Goal: Book appointment/travel/reservation

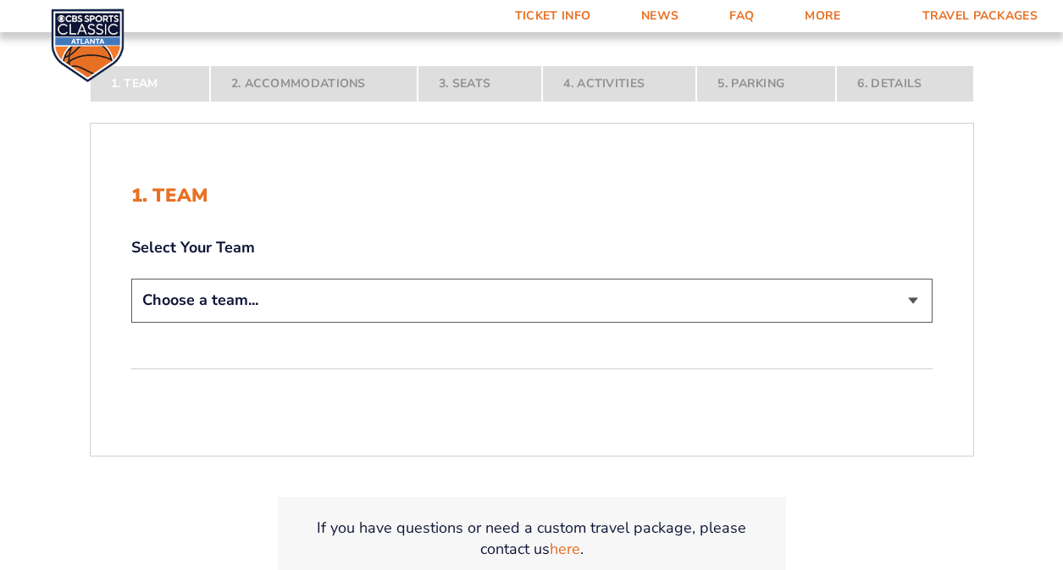
scroll to position [288, 0]
click at [525, 300] on select "Choose a team... [US_STATE] Wildcats [US_STATE] State Buckeyes [US_STATE] Tar H…" at bounding box center [531, 299] width 801 height 43
select select "12956"
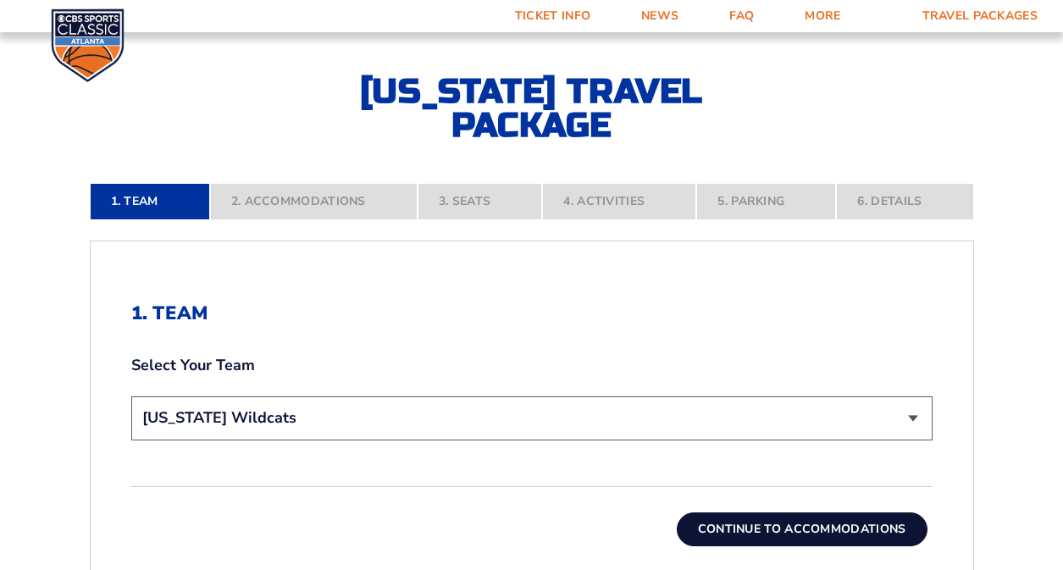
click at [761, 516] on button "Continue To Accommodations" at bounding box center [802, 529] width 251 height 34
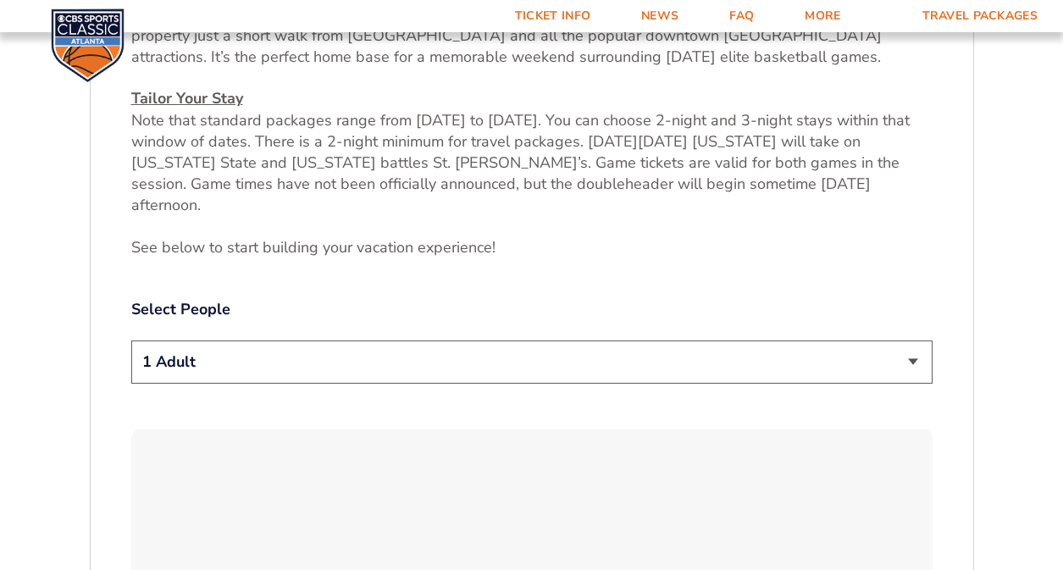
scroll to position [737, 0]
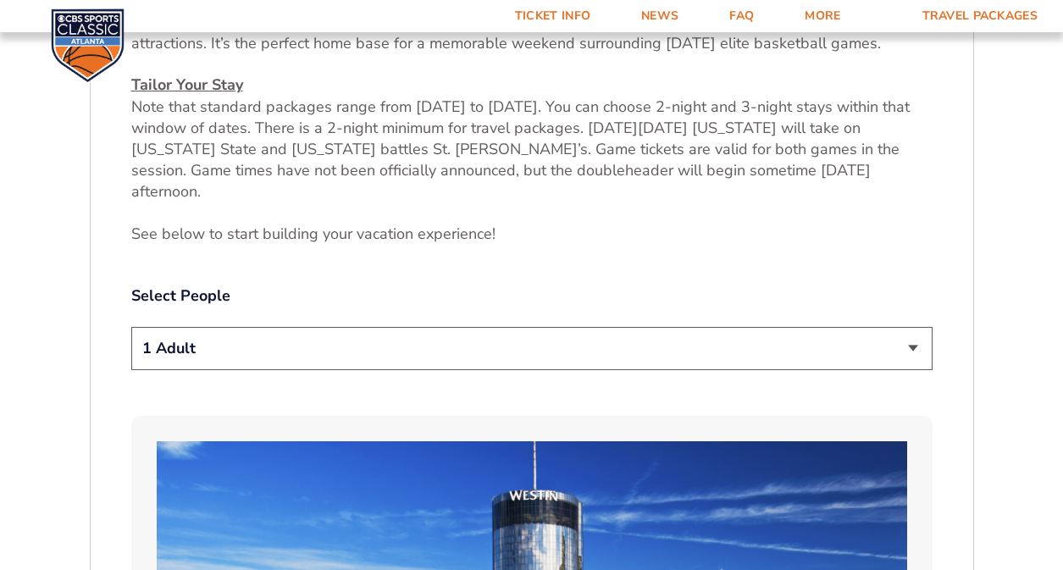
click at [600, 327] on select "1 Adult 2 Adults 3 Adults 4 Adults 2 Adults + 1 Child 2 Adults + 2 Children 2 A…" at bounding box center [531, 348] width 801 height 43
select select "2 Adults + 2 Children"
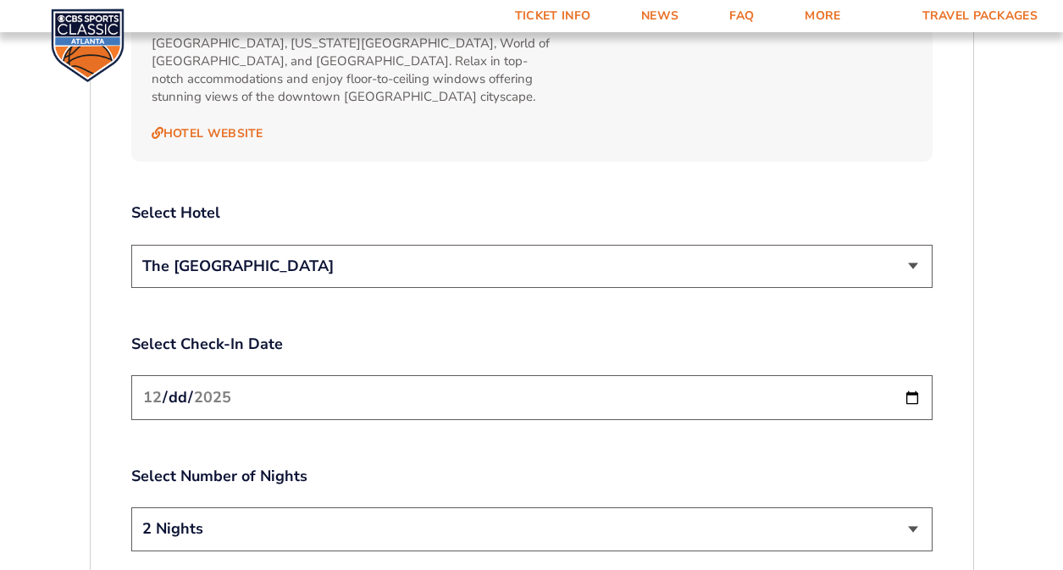
scroll to position [1907, 0]
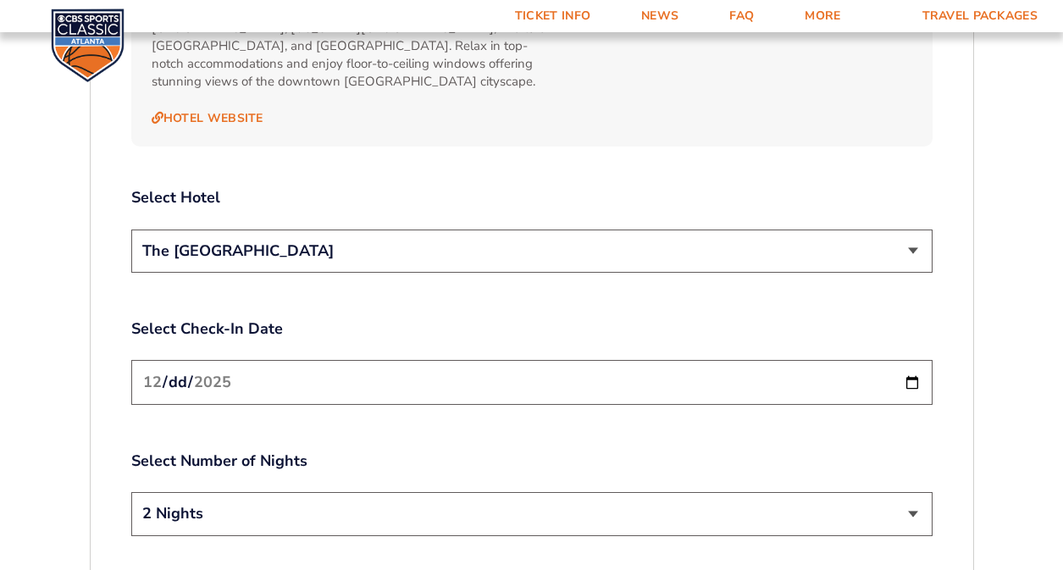
click at [461, 229] on select "The [GEOGRAPHIC_DATA]" at bounding box center [531, 250] width 801 height 43
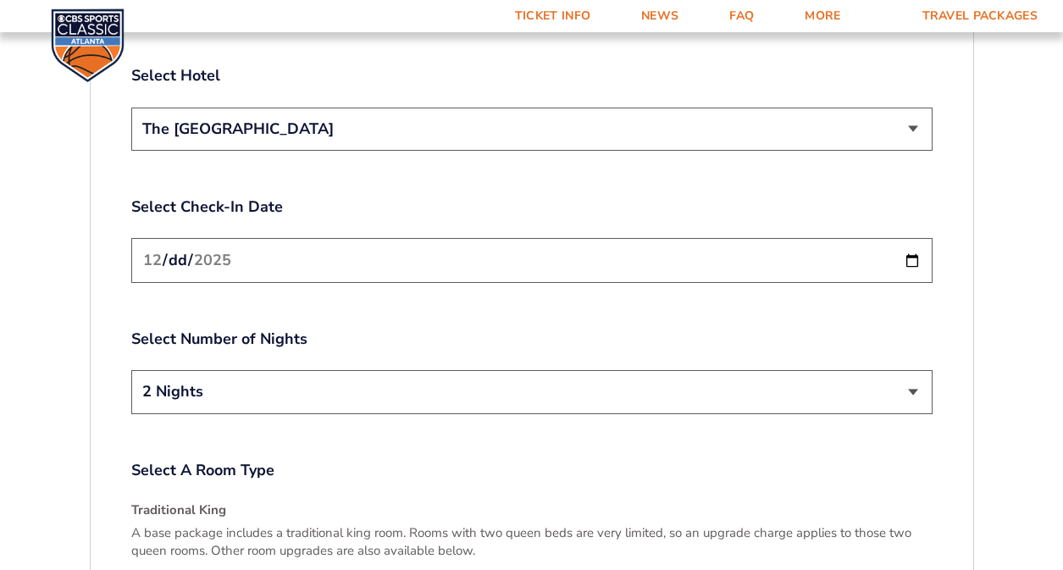
scroll to position [2030, 0]
click at [439, 369] on select "2 Nights 3 Nights" at bounding box center [531, 390] width 801 height 43
click at [425, 237] on input "[DATE]" at bounding box center [531, 259] width 801 height 45
click at [910, 237] on input "[DATE]" at bounding box center [531, 259] width 801 height 45
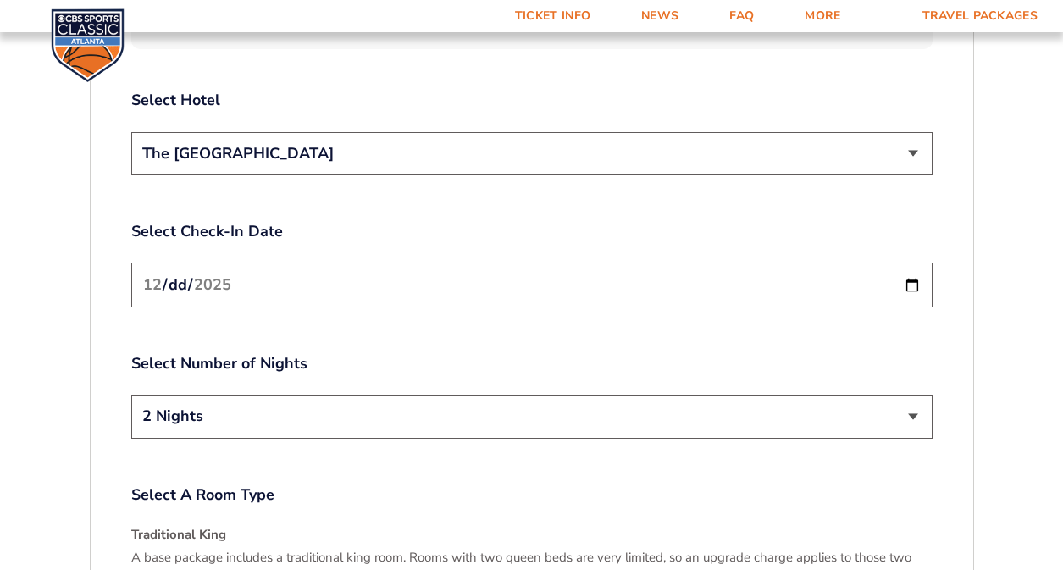
scroll to position [2009, 0]
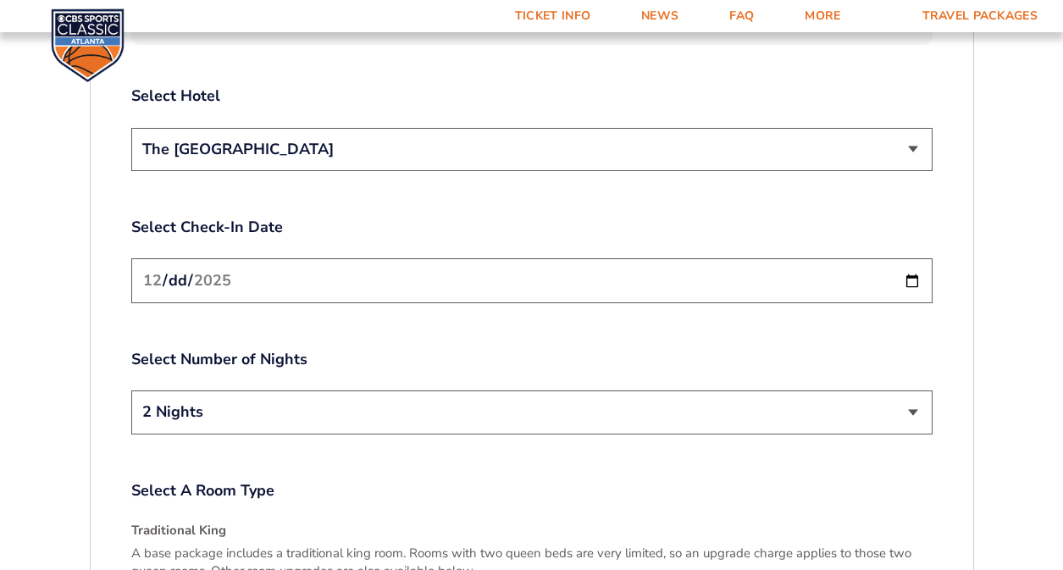
click at [912, 258] on input "[DATE]" at bounding box center [531, 280] width 801 height 45
click at [910, 258] on input "[DATE]" at bounding box center [531, 280] width 801 height 45
click at [838, 349] on div "Select Number of Nights 2 Nights 3 Nights" at bounding box center [531, 394] width 801 height 90
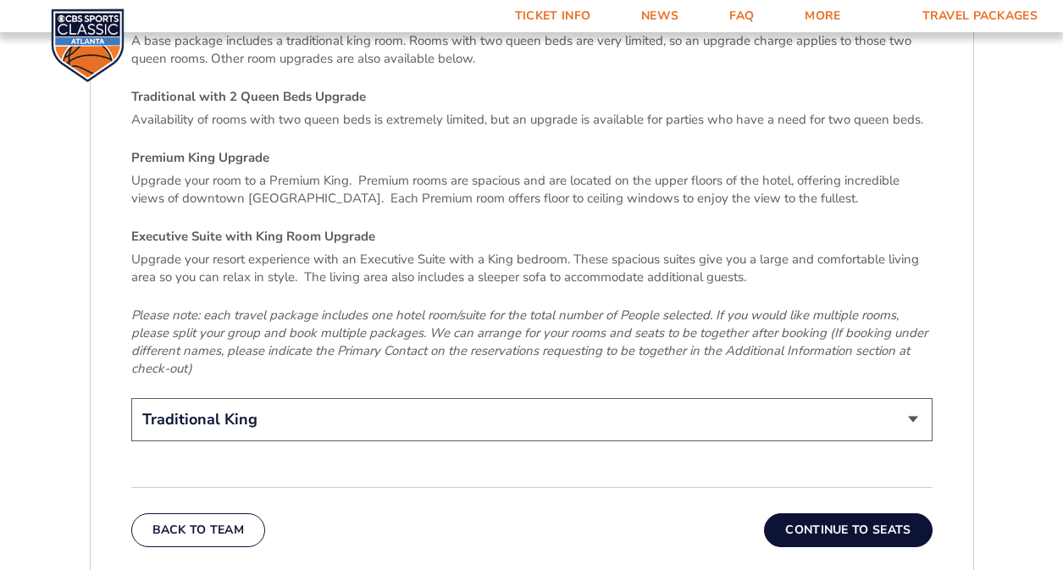
scroll to position [2523, 0]
click at [793, 396] on select "Traditional King Traditional with 2 Queen Beds Upgrade (+$95 per night) Premium…" at bounding box center [531, 417] width 801 height 43
click at [839, 511] on button "Continue To Seats" at bounding box center [848, 528] width 168 height 34
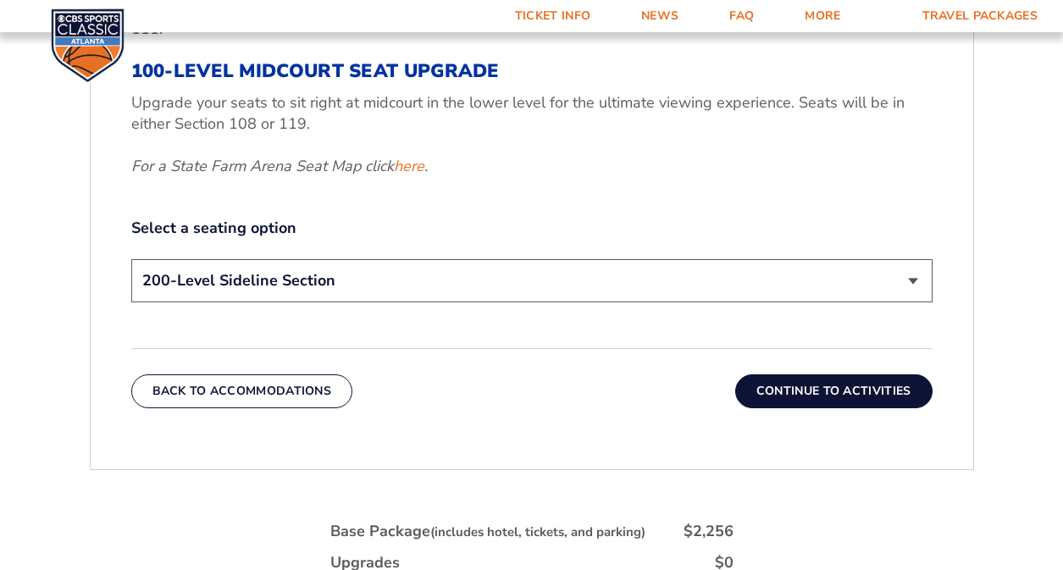
scroll to position [776, 0]
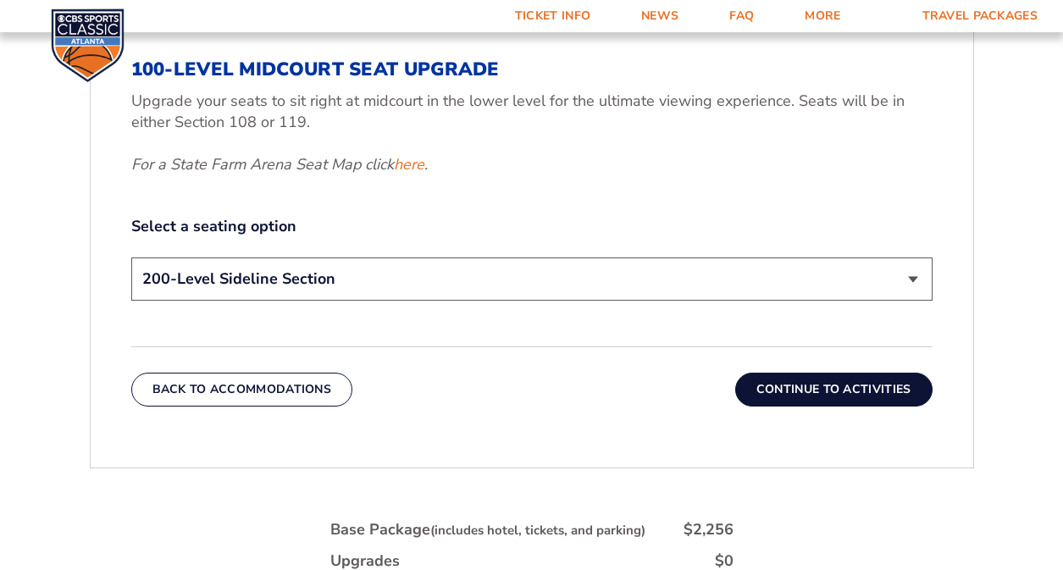
click at [522, 282] on select "200-Level Sideline Section 100-Level Corner Seat Upgrade (+$120 per person) 100…" at bounding box center [531, 278] width 801 height 43
click at [754, 391] on button "Continue To Activities" at bounding box center [833, 390] width 197 height 34
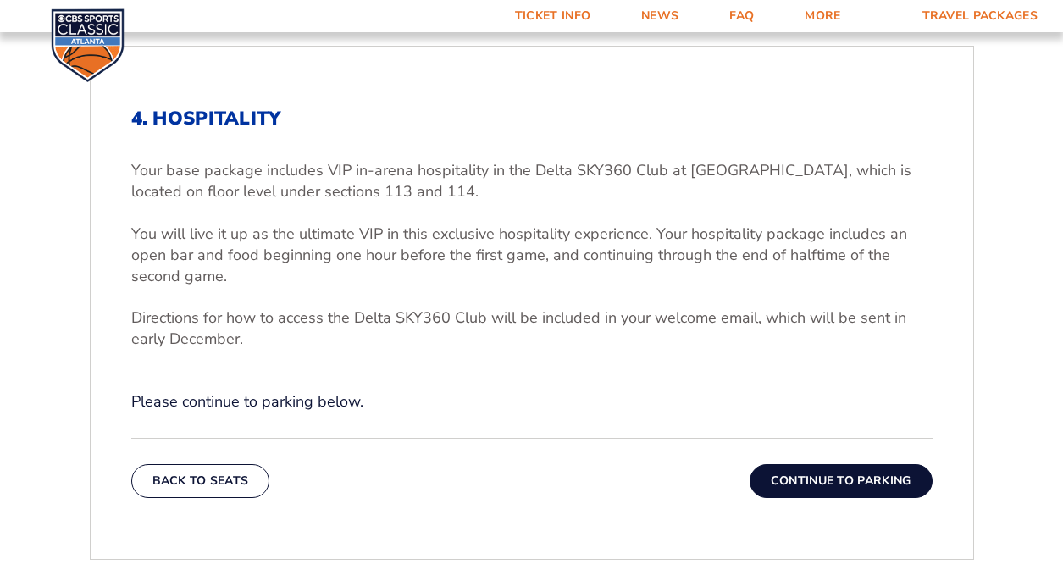
scroll to position [522, 0]
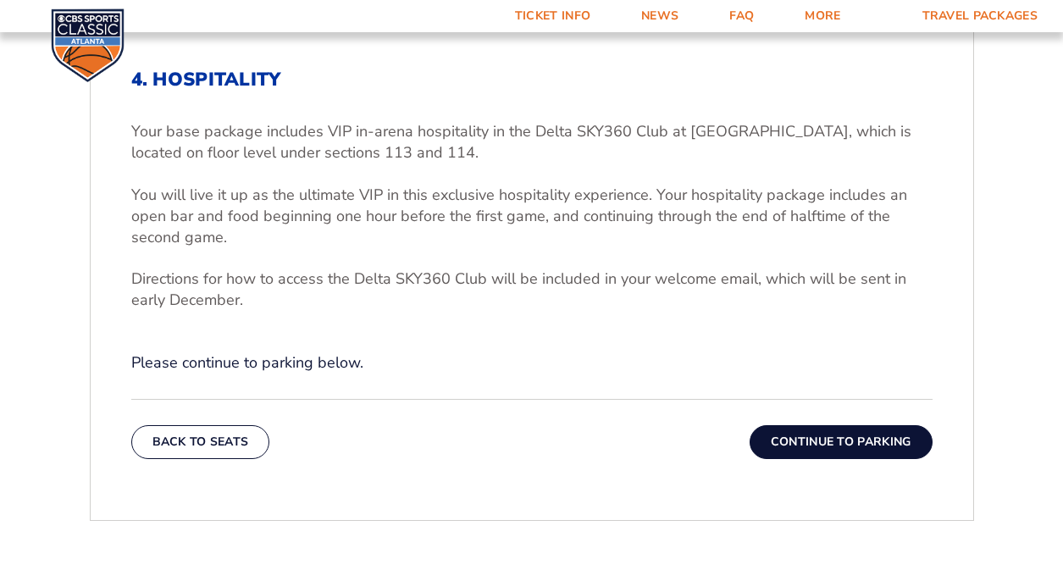
click at [826, 440] on button "Continue To Parking" at bounding box center [840, 442] width 183 height 34
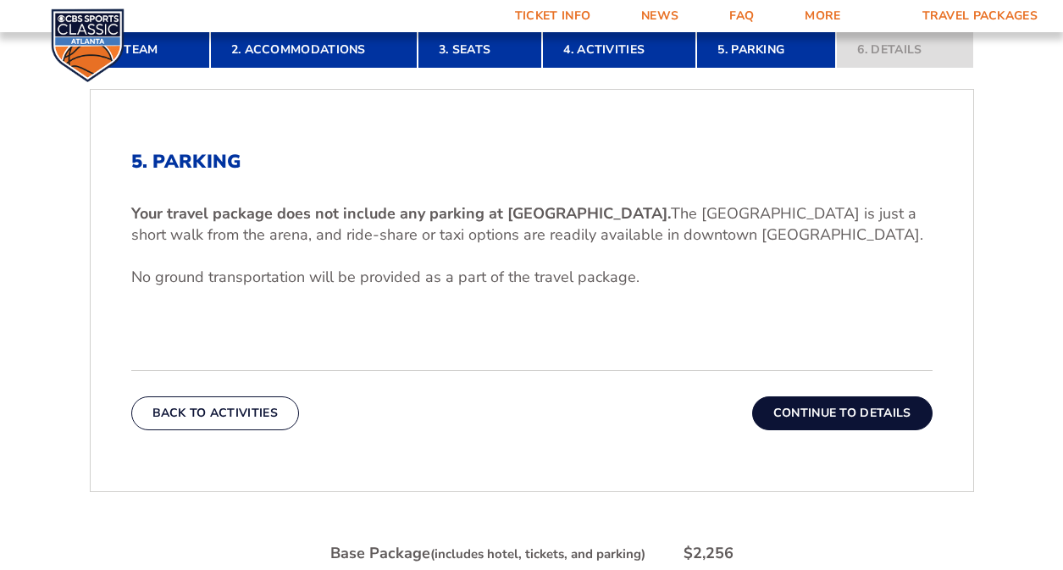
scroll to position [455, 0]
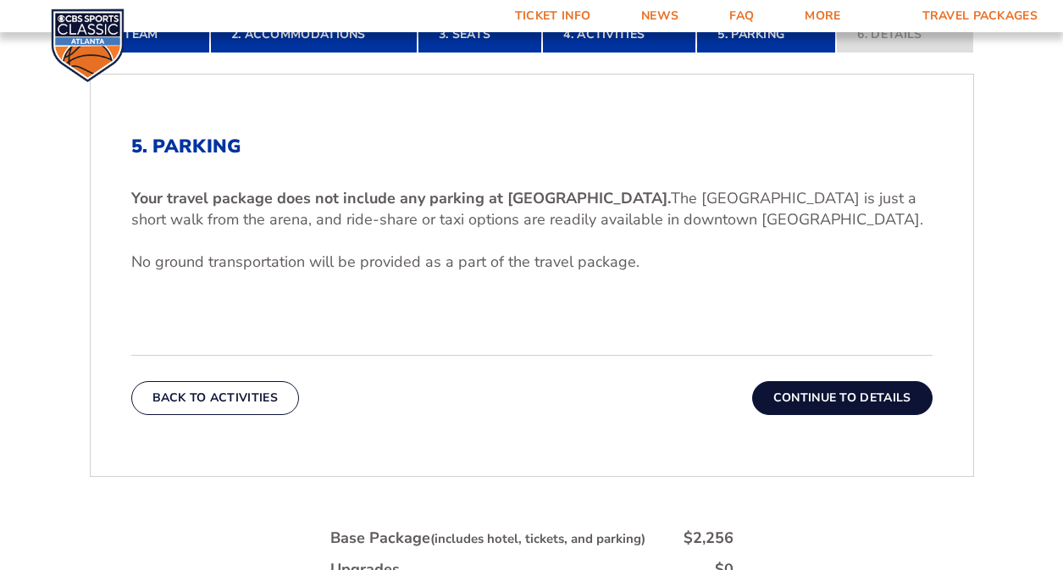
click at [809, 395] on button "Continue To Details" at bounding box center [842, 398] width 180 height 34
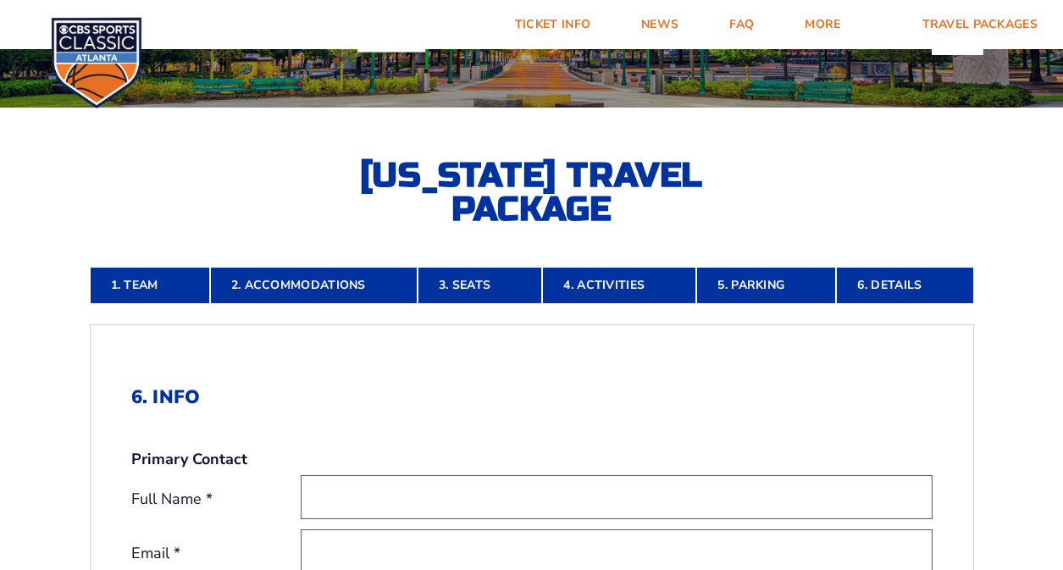
scroll to position [0, 0]
